Goal: Complete application form: Complete application form

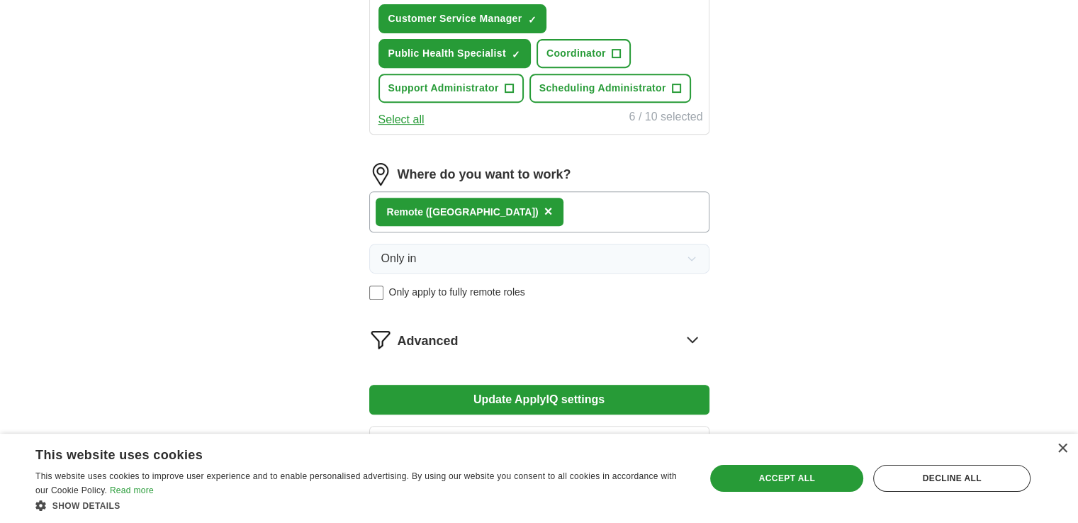
scroll to position [632, 0]
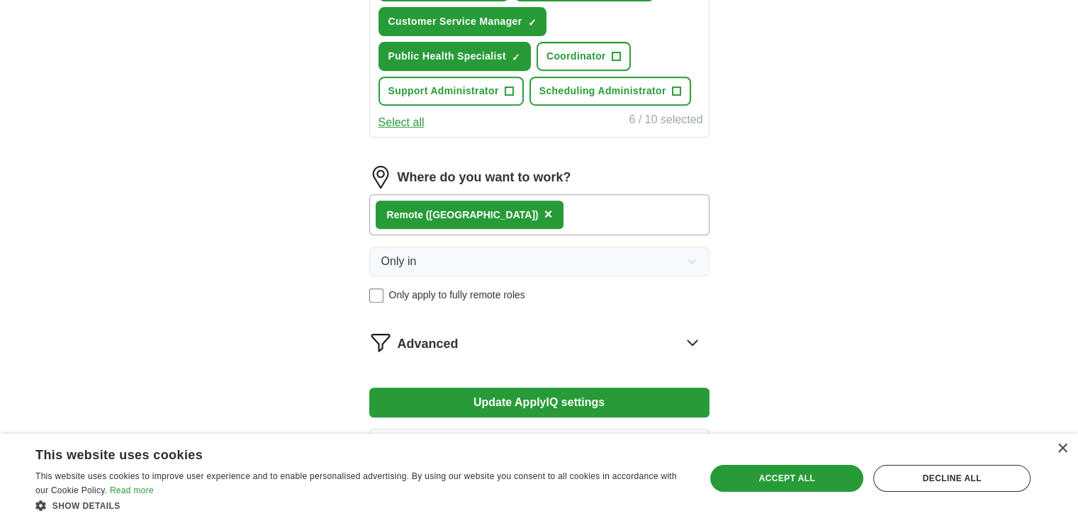
click at [544, 213] on span "×" at bounding box center [548, 214] width 9 height 16
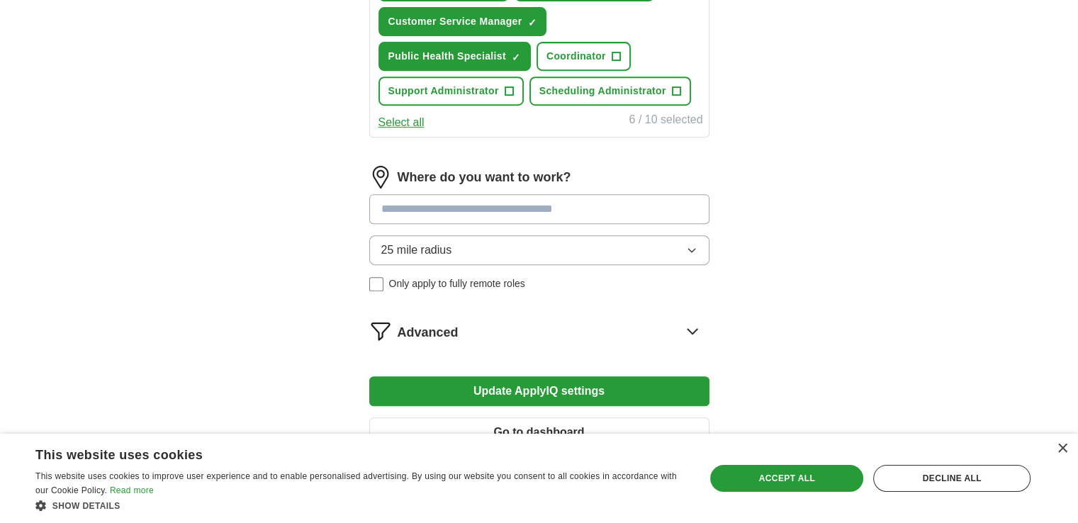
click at [453, 213] on input at bounding box center [539, 209] width 340 height 30
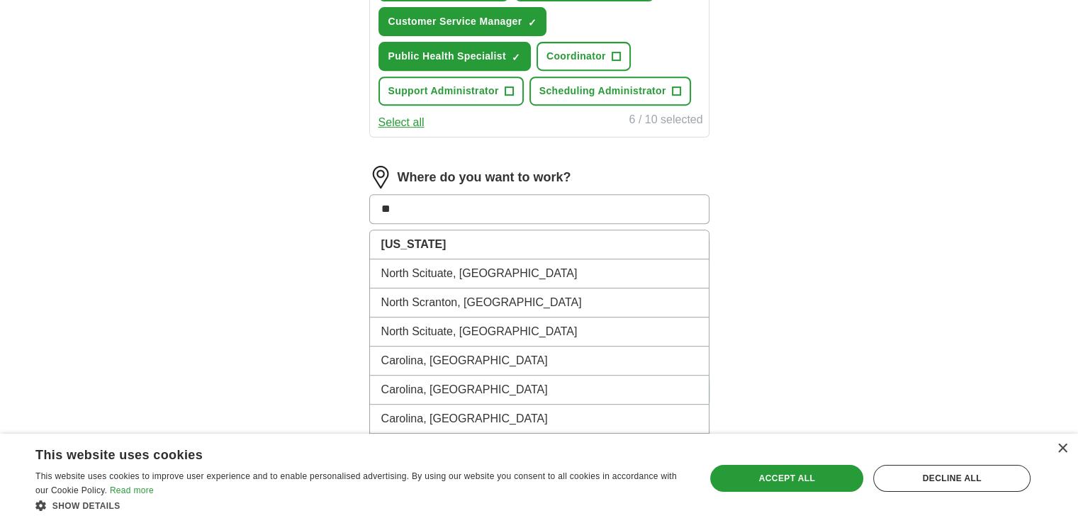
type input "*"
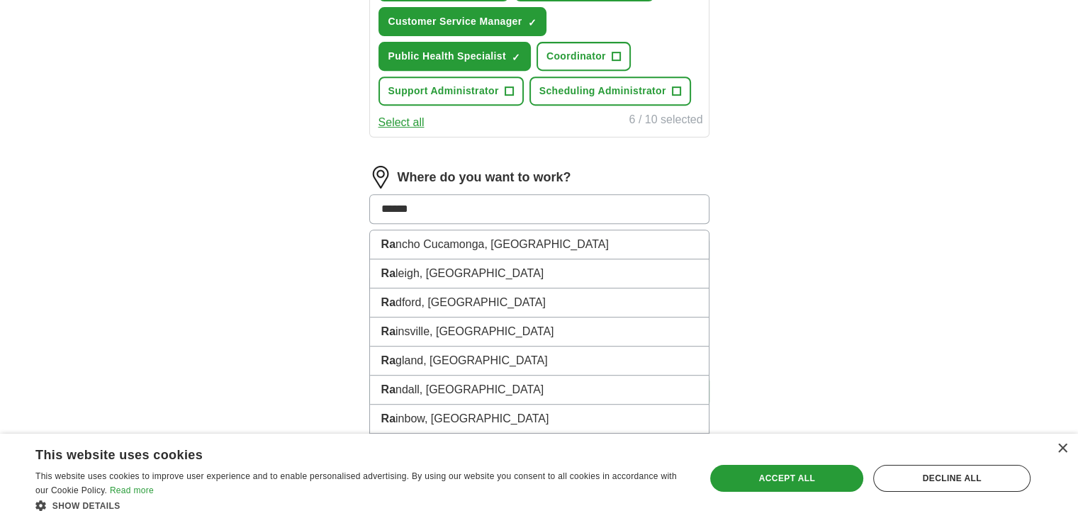
type input "*******"
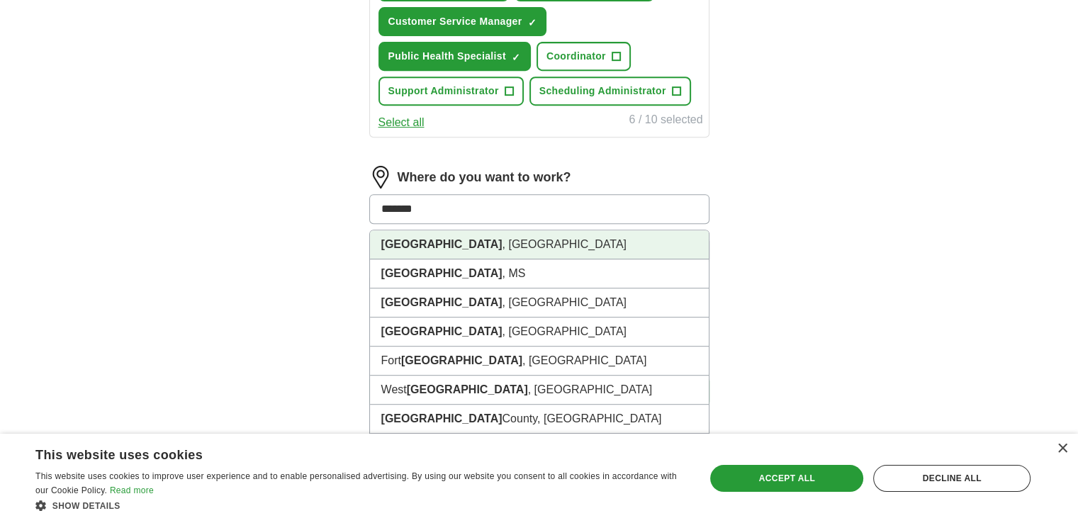
click at [466, 242] on li "Raleigh , NC" at bounding box center [539, 244] width 339 height 29
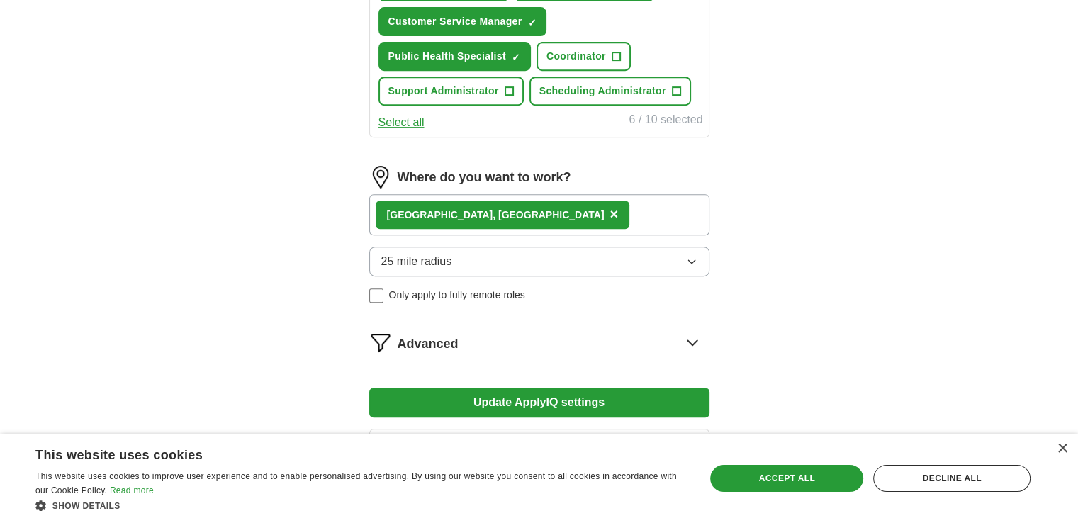
click at [636, 338] on div "Advanced" at bounding box center [554, 342] width 312 height 23
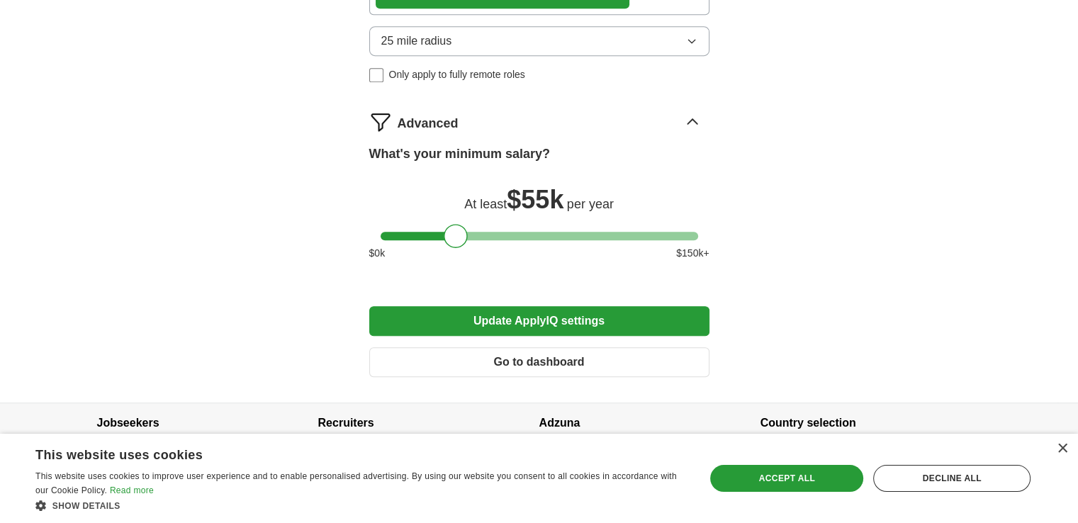
scroll to position [869, 0]
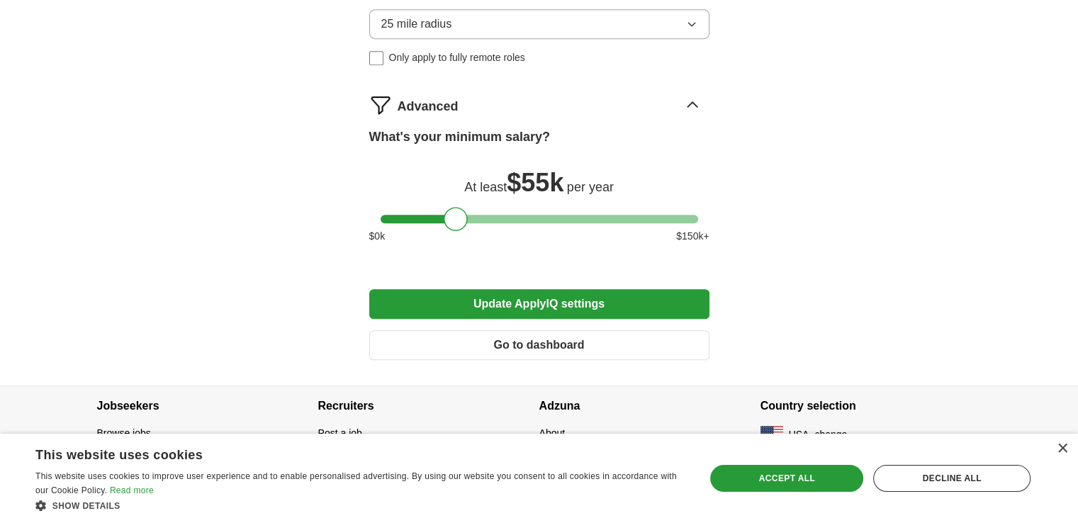
click at [539, 298] on button "Update ApplyIQ settings" at bounding box center [539, 304] width 340 height 30
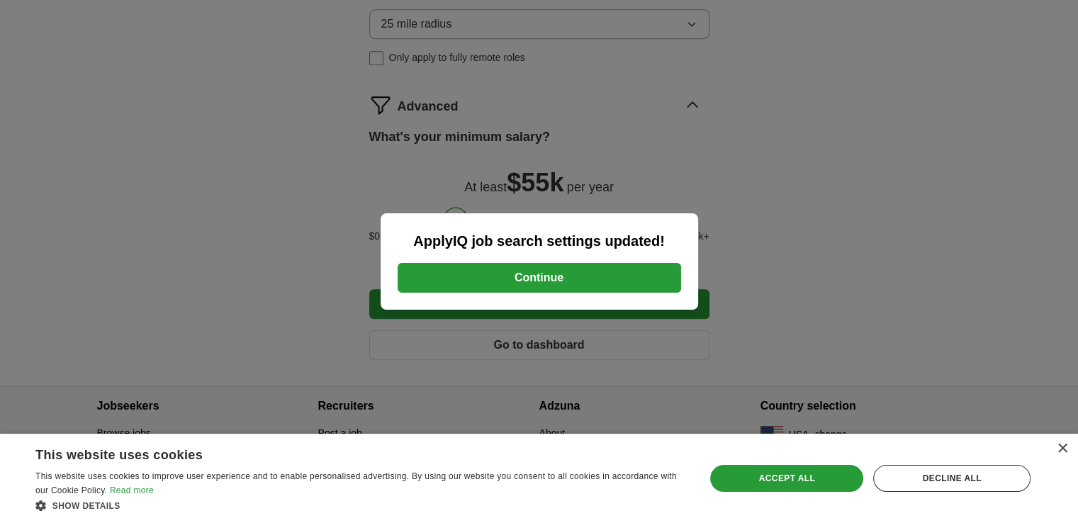
click at [569, 285] on button "Continue" at bounding box center [540, 278] width 284 height 30
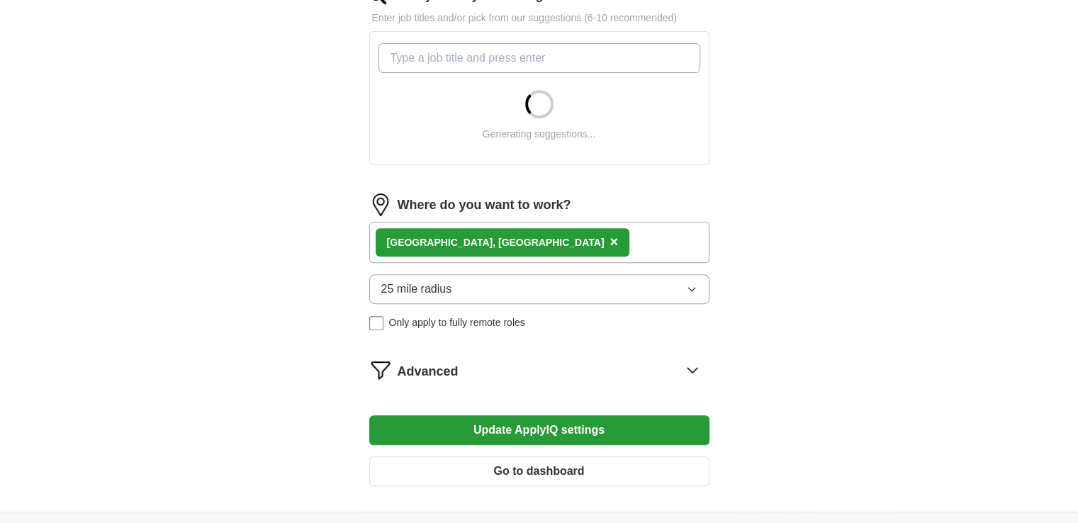
scroll to position [620, 0]
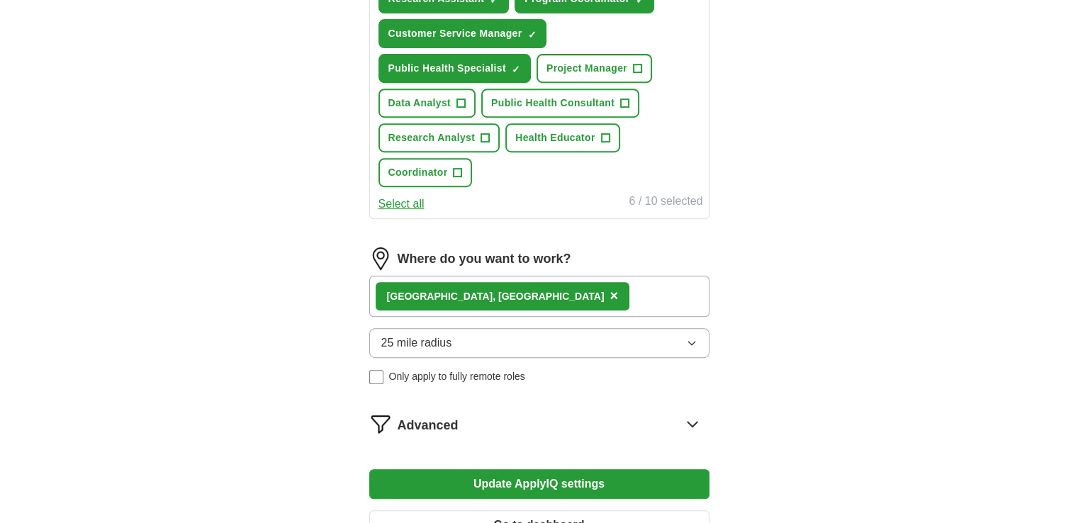
click at [620, 236] on form "Select a resume Samir Reda_Updated Resume.docx 09/18/2025, 22:17 Upload a diffe…" at bounding box center [539, 63] width 340 height 978
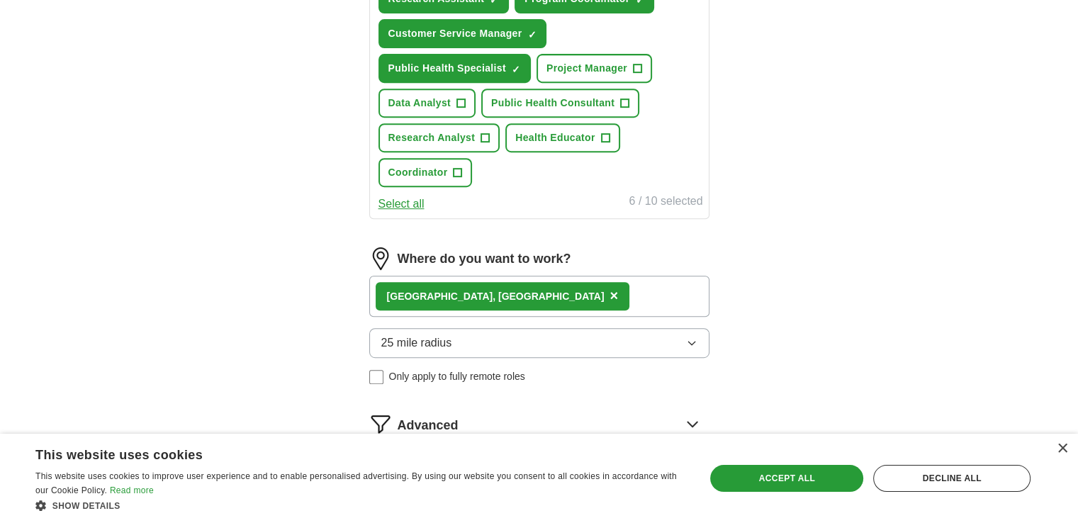
click at [479, 418] on div "Advanced" at bounding box center [554, 424] width 312 height 23
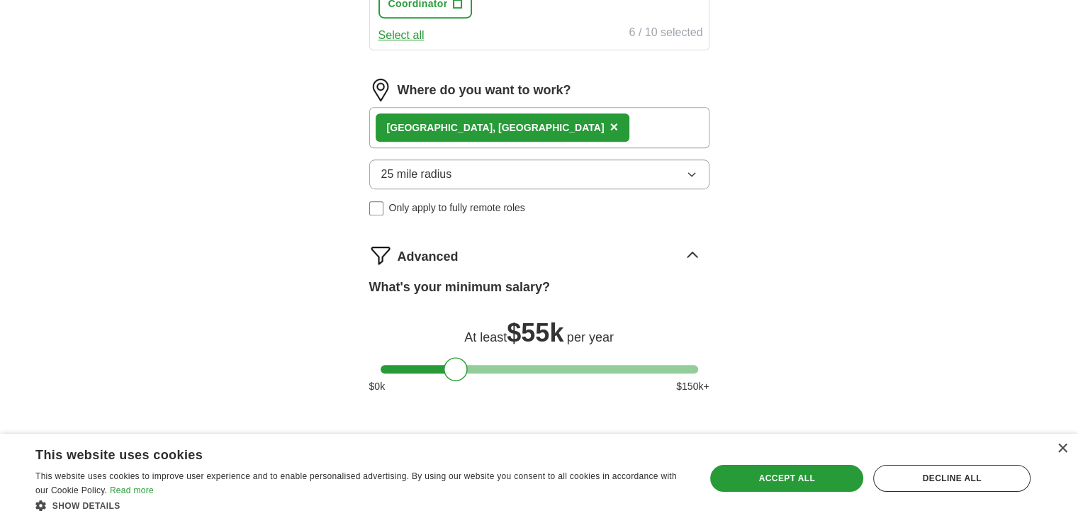
scroll to position [859, 0]
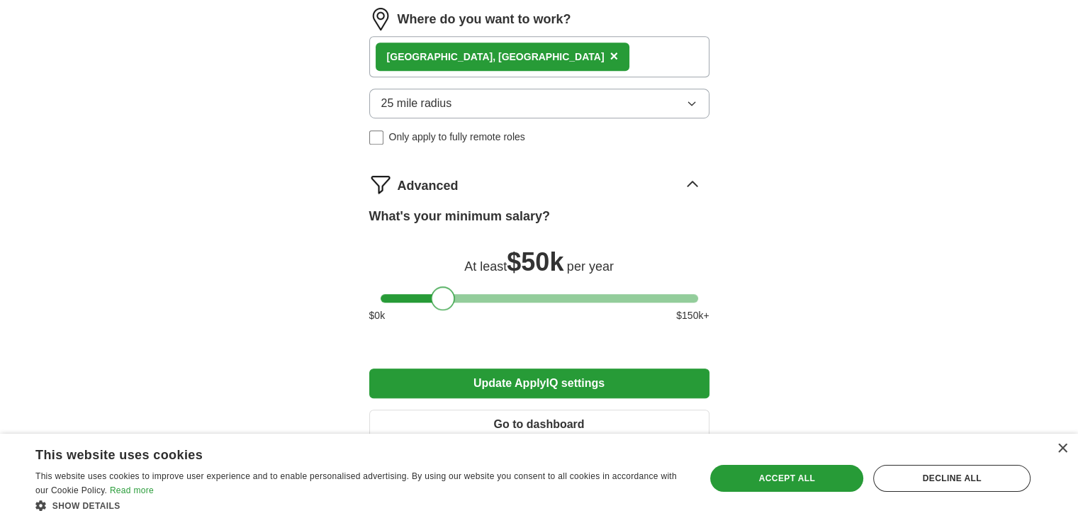
drag, startPoint x: 448, startPoint y: 296, endPoint x: 437, endPoint y: 298, distance: 11.5
click at [437, 298] on div at bounding box center [443, 298] width 24 height 24
click at [493, 376] on button "Update ApplyIQ settings" at bounding box center [539, 384] width 340 height 30
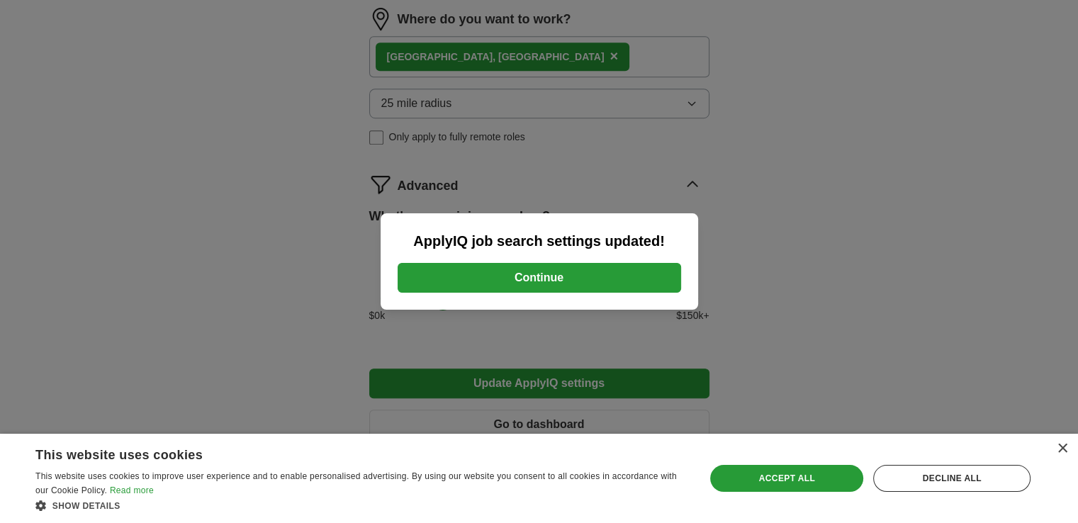
click at [536, 273] on button "Continue" at bounding box center [540, 278] width 284 height 30
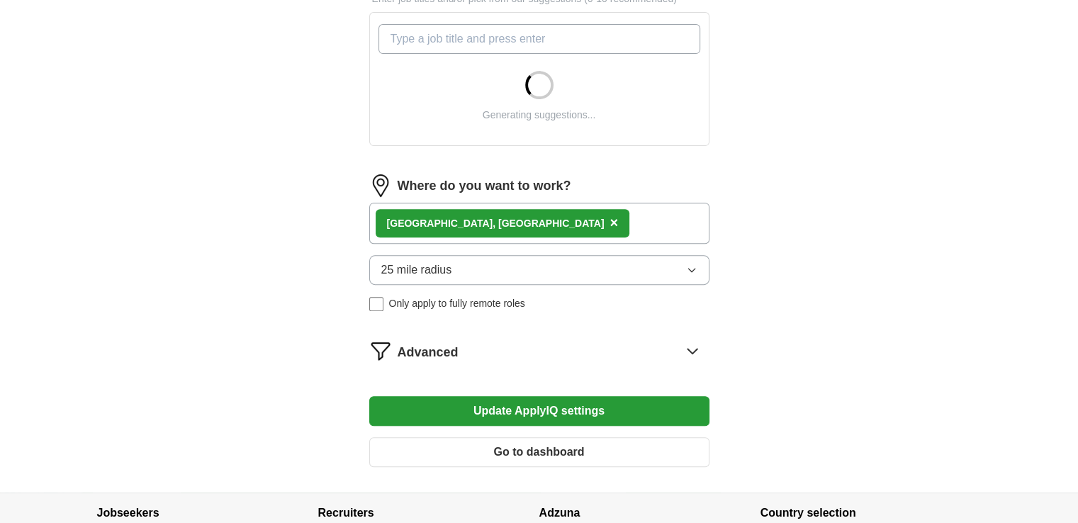
scroll to position [513, 0]
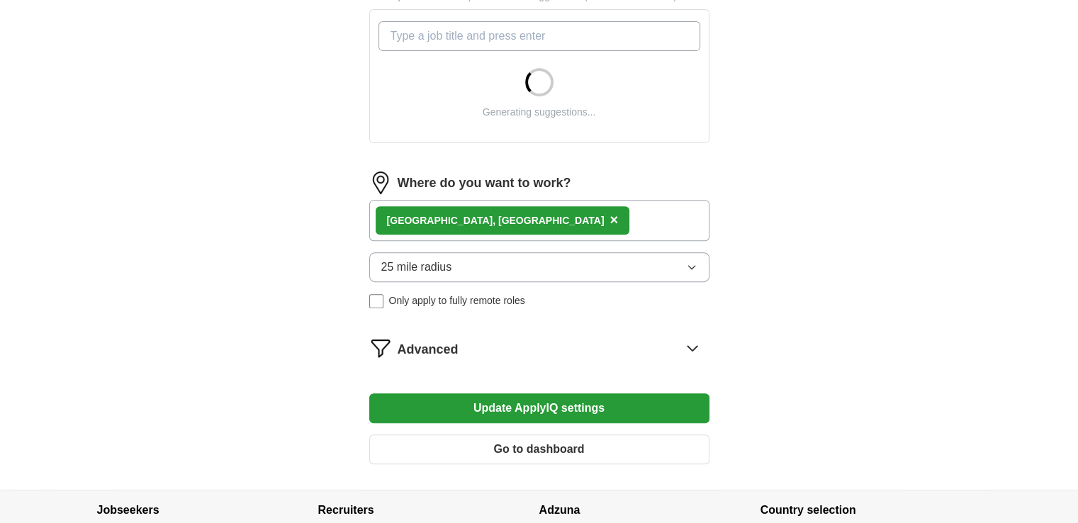
click at [486, 223] on div "[GEOGRAPHIC_DATA], [GEOGRAPHIC_DATA] ×" at bounding box center [539, 220] width 340 height 41
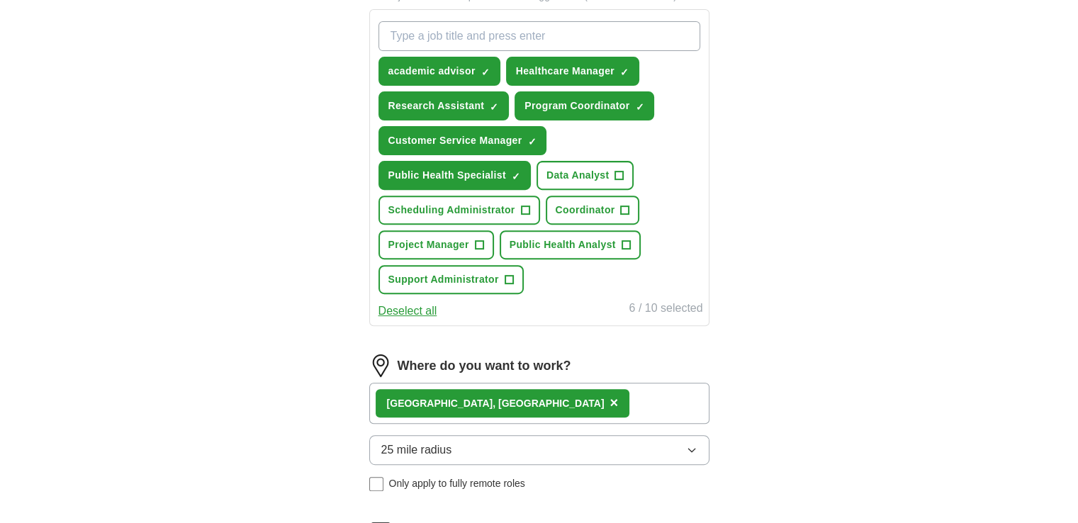
click at [453, 216] on form "Select a resume [PERSON_NAME] Resume.docx [DATE] 22:17 Upload a different resum…" at bounding box center [539, 170] width 340 height 978
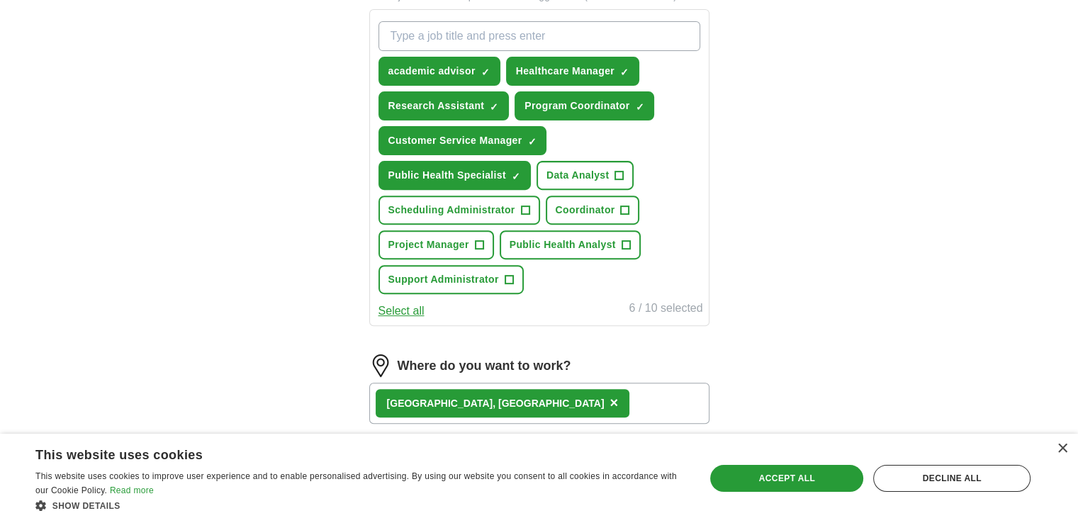
click at [610, 395] on span "×" at bounding box center [614, 403] width 9 height 16
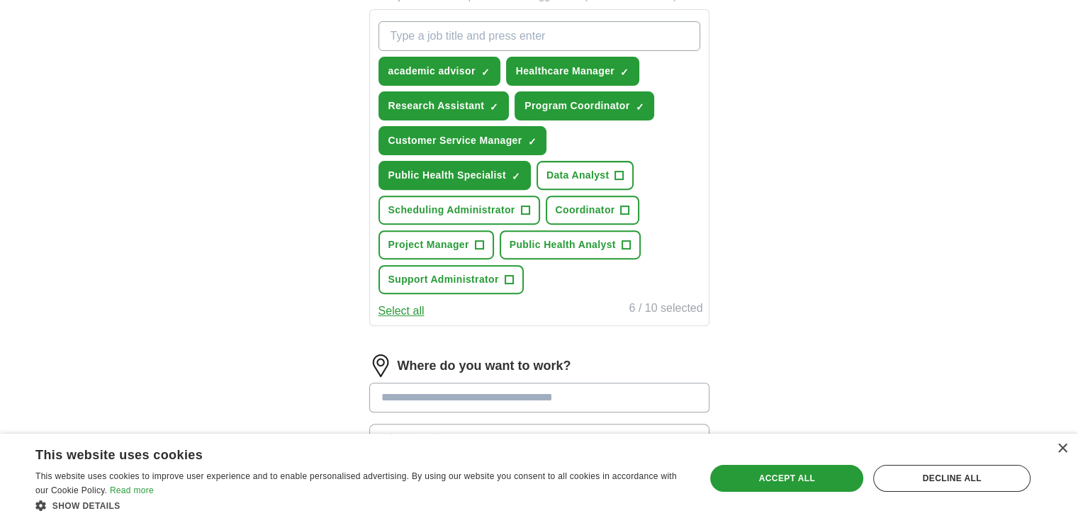
click at [452, 391] on input at bounding box center [539, 398] width 340 height 30
type input "**********"
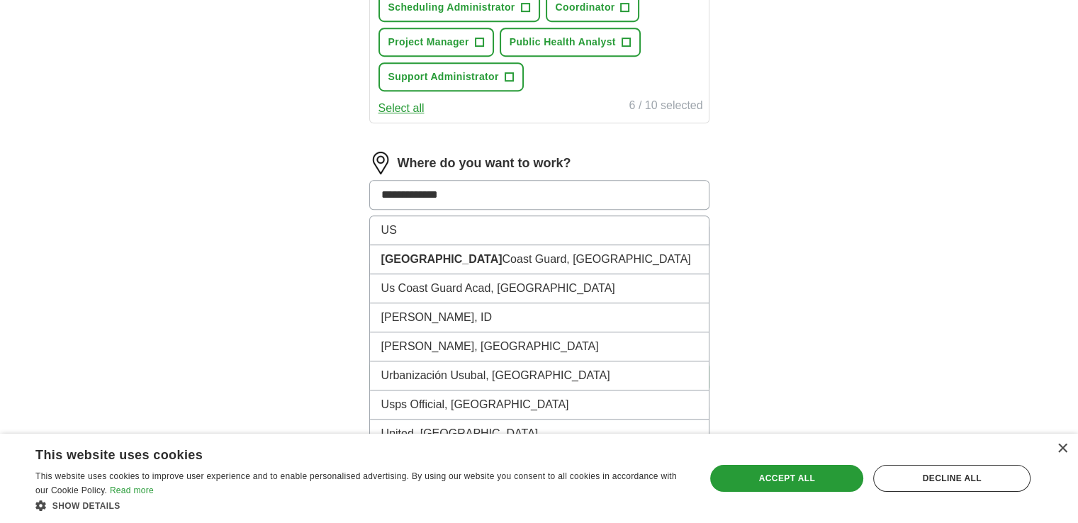
scroll to position [727, 0]
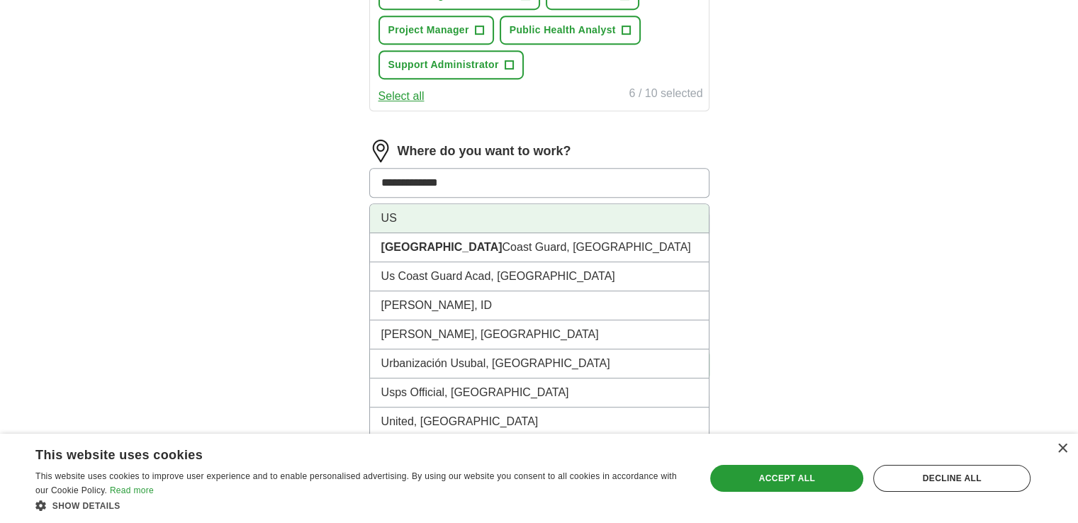
click at [576, 218] on li "US" at bounding box center [539, 218] width 339 height 29
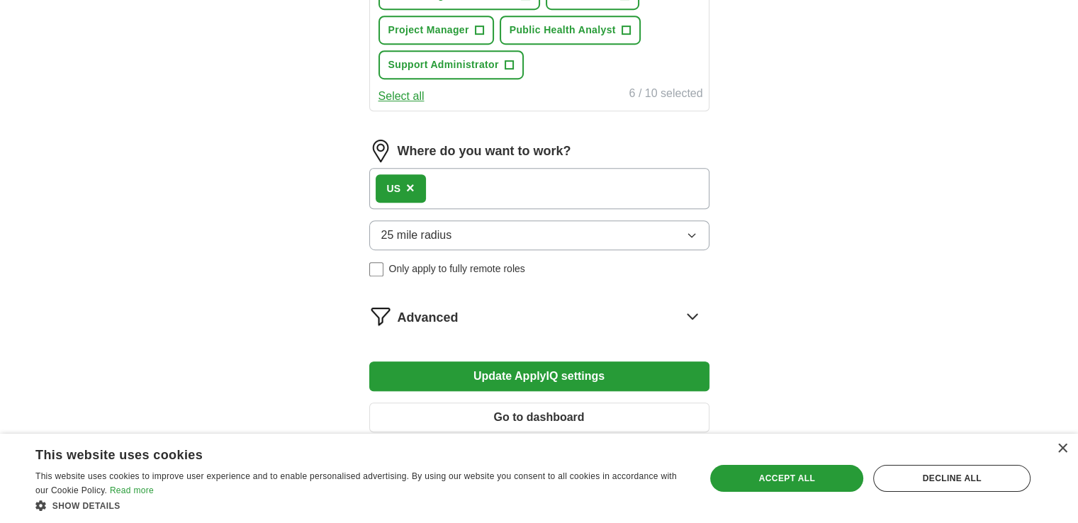
click at [572, 370] on button "Update ApplyIQ settings" at bounding box center [539, 377] width 340 height 30
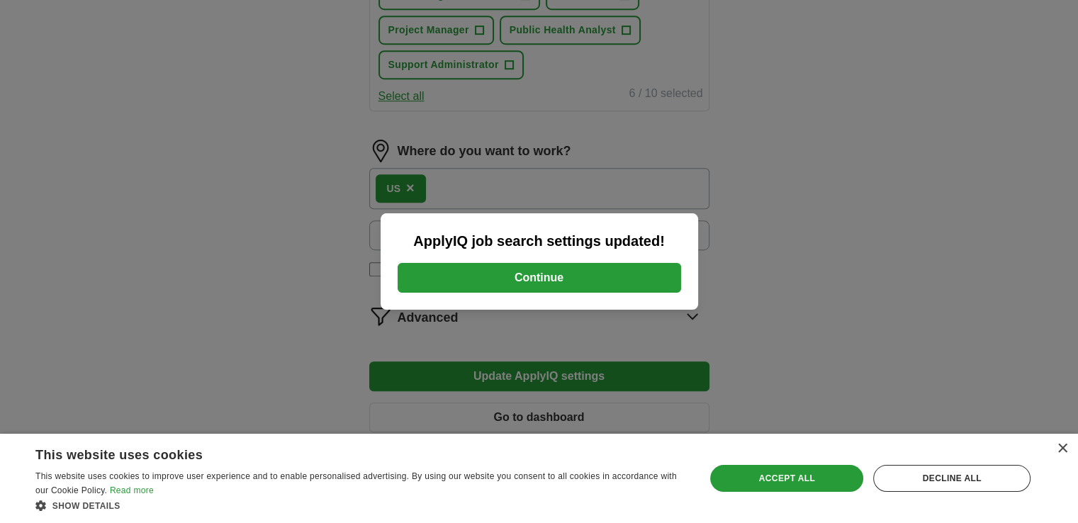
click at [540, 276] on button "Continue" at bounding box center [540, 278] width 284 height 30
